Goal: Entertainment & Leisure: Consume media (video, audio)

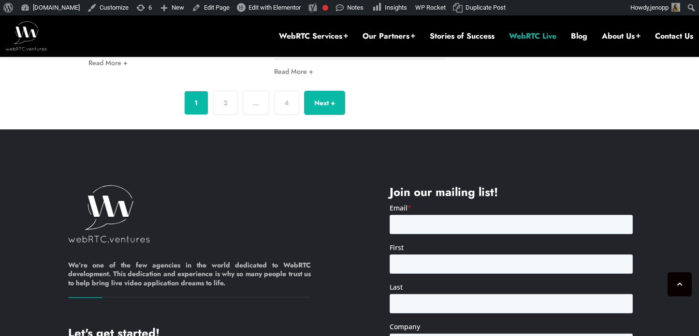
scroll to position [3040, 0]
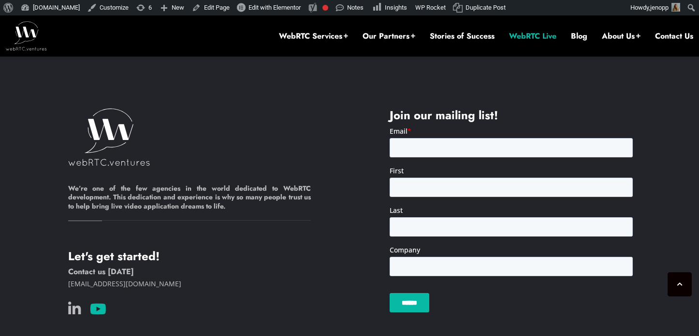
click at [97, 302] on icon at bounding box center [98, 309] width 16 height 14
click at [510, 36] on link "WebRTC Live" at bounding box center [532, 36] width 47 height 11
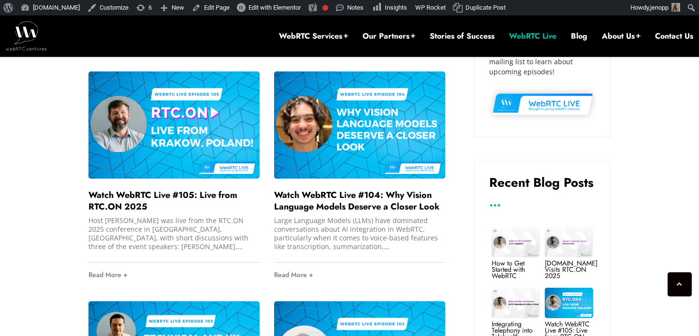
scroll to position [628, 0]
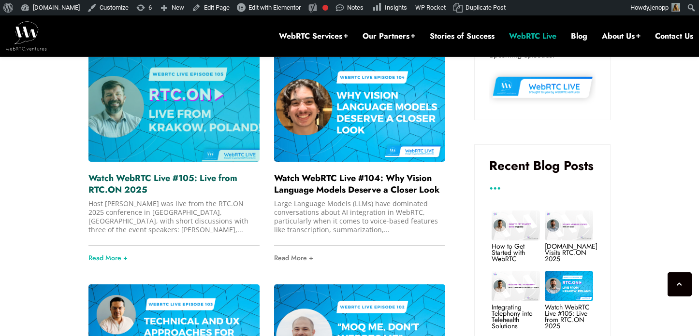
click at [145, 177] on link "Watch WebRTC Live #105: Live from RTC.ON 2025" at bounding box center [162, 184] width 149 height 24
